Goal: Feedback & Contribution: Leave review/rating

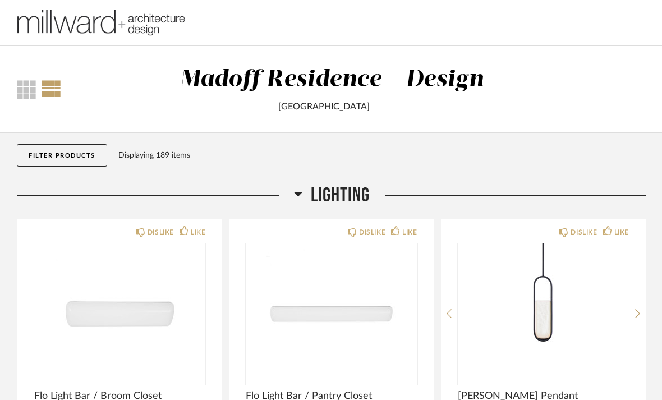
click at [305, 192] on h2 "Lighting" at bounding box center [332, 195] width 76 height 24
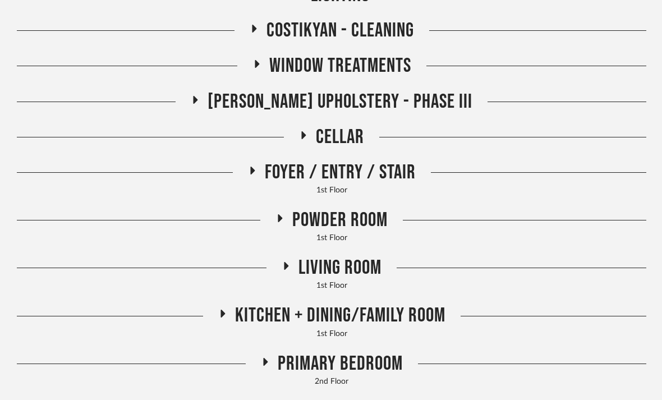
scroll to position [197, 0]
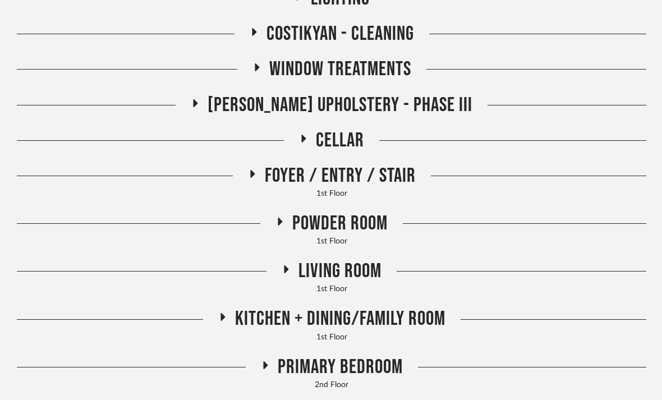
click at [349, 276] on span "Living Room" at bounding box center [339, 271] width 83 height 24
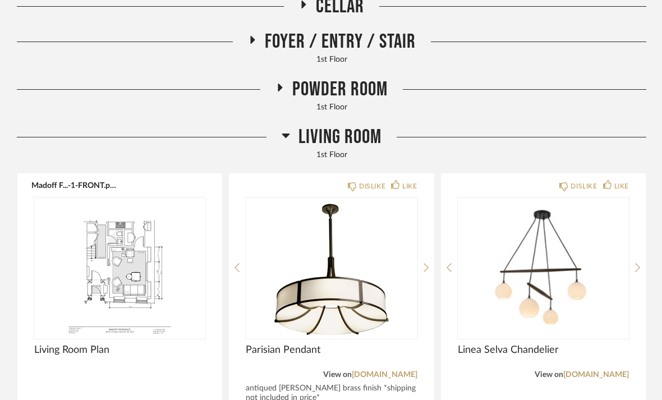
scroll to position [332, 0]
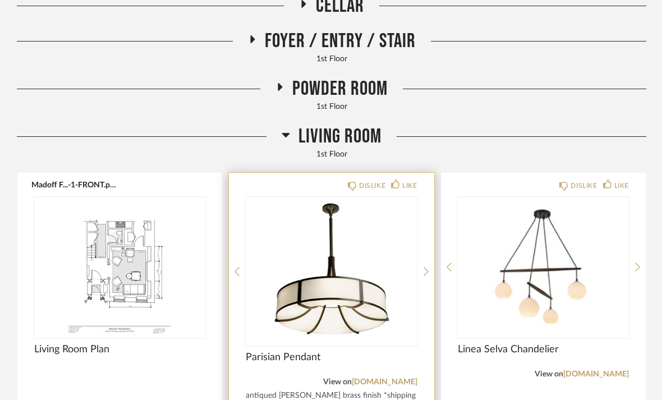
click at [0, 0] on img at bounding box center [0, 0] width 0 height 0
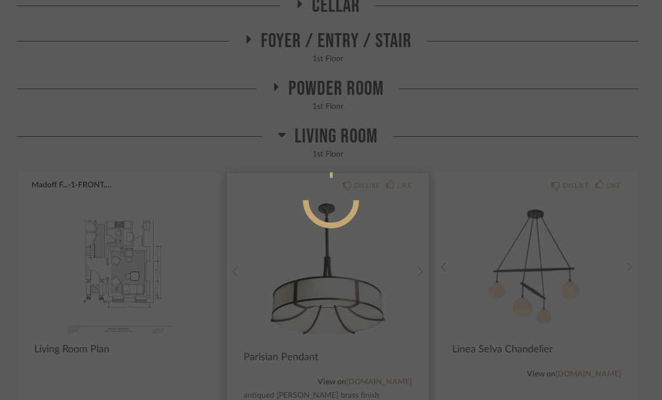
scroll to position [0, 0]
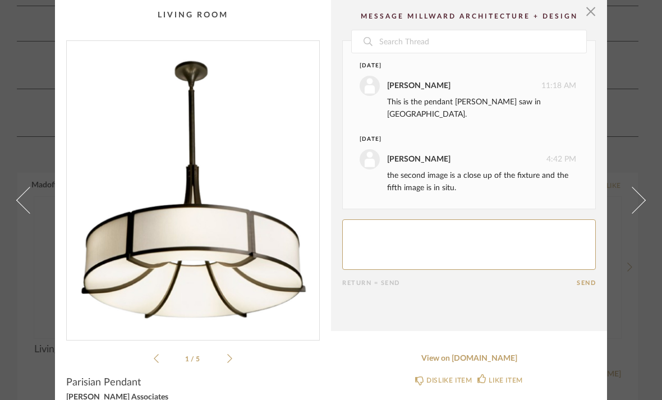
click at [219, 362] on li "1 / 5" at bounding box center [193, 358] width 68 height 13
click at [228, 359] on icon at bounding box center [229, 358] width 5 height 10
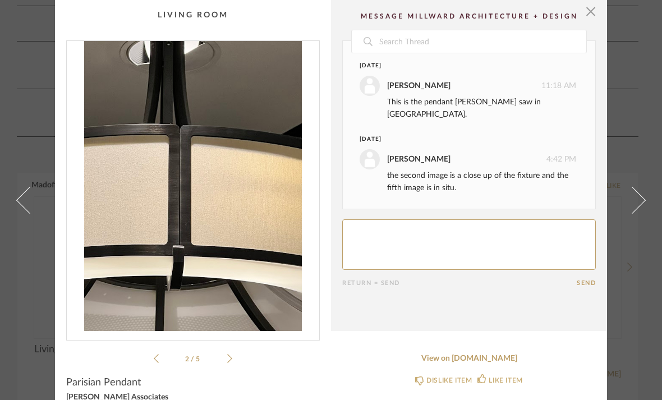
click at [228, 354] on icon at bounding box center [229, 358] width 5 height 10
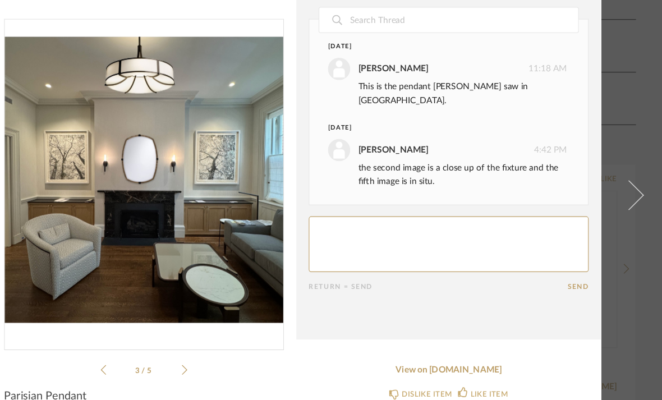
click at [227, 353] on icon at bounding box center [229, 358] width 5 height 10
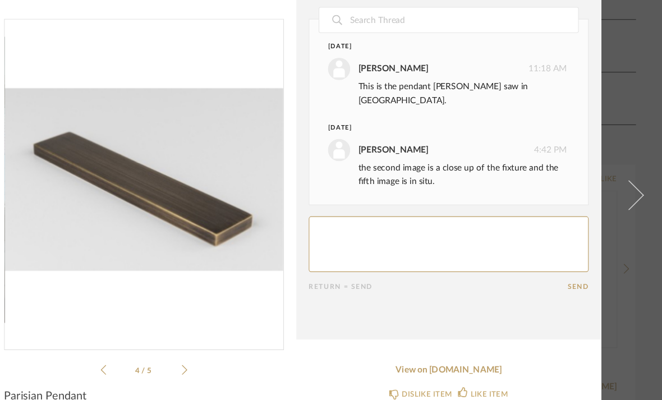
click at [163, 326] on div "4 / 5" at bounding box center [193, 202] width 254 height 325
click at [227, 353] on icon at bounding box center [229, 358] width 5 height 10
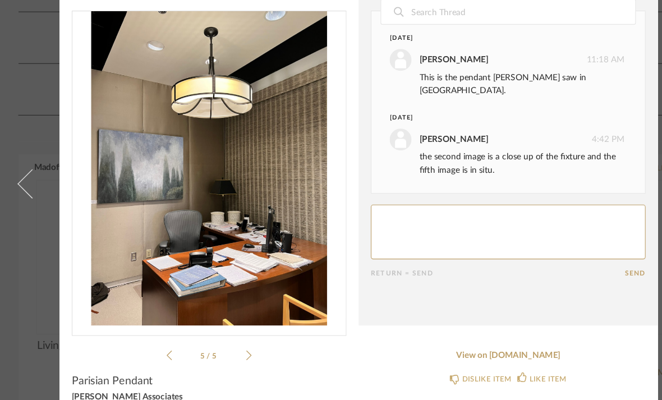
click at [428, 219] on textarea at bounding box center [469, 244] width 254 height 50
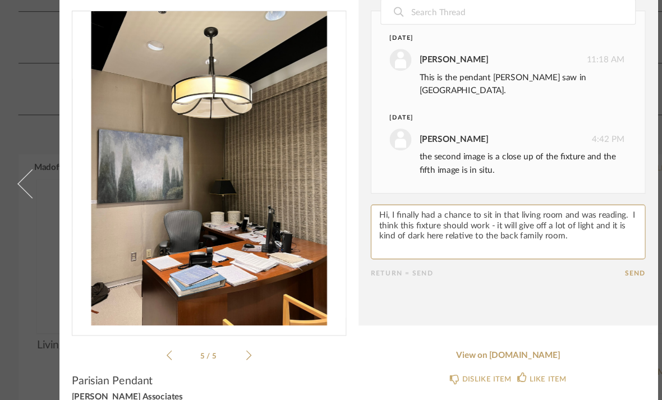
type textarea "Hi, I finally had a chance to sit in that living room and was reading. I think …"
click at [591, 279] on button "Send" at bounding box center [586, 282] width 19 height 7
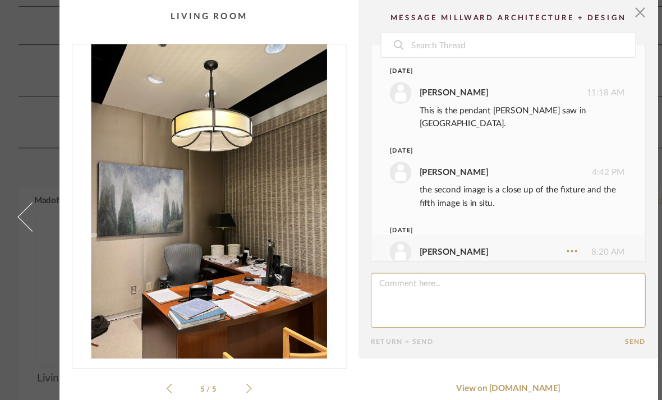
scroll to position [53, 0]
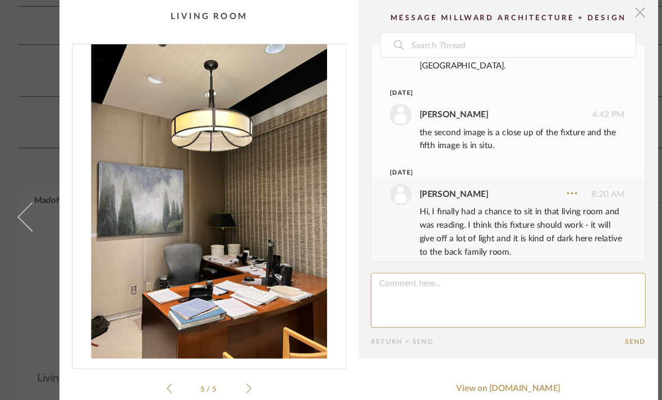
click at [595, 9] on span "button" at bounding box center [591, 11] width 22 height 22
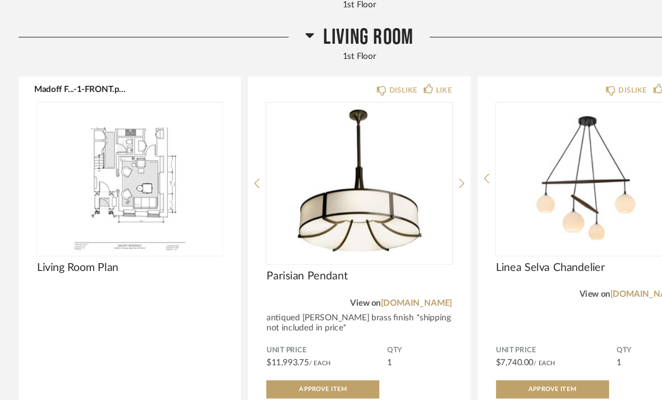
scroll to position [439, 0]
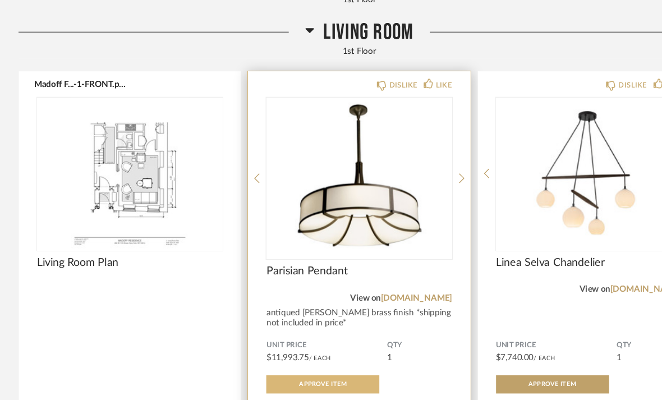
click at [301, 352] on span "Approve Item" at bounding box center [298, 355] width 44 height 6
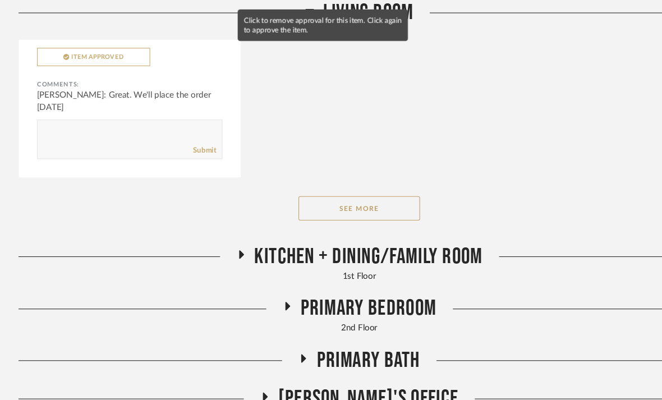
scroll to position [1133, 0]
